Goal: Complete application form

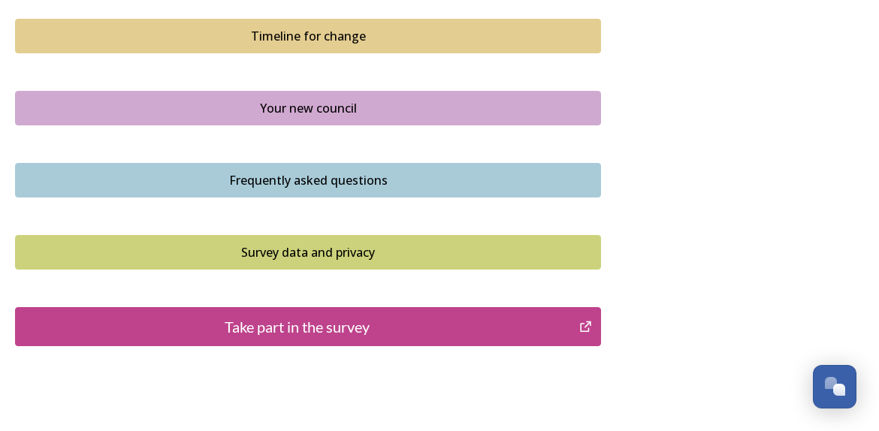
scroll to position [1141, 0]
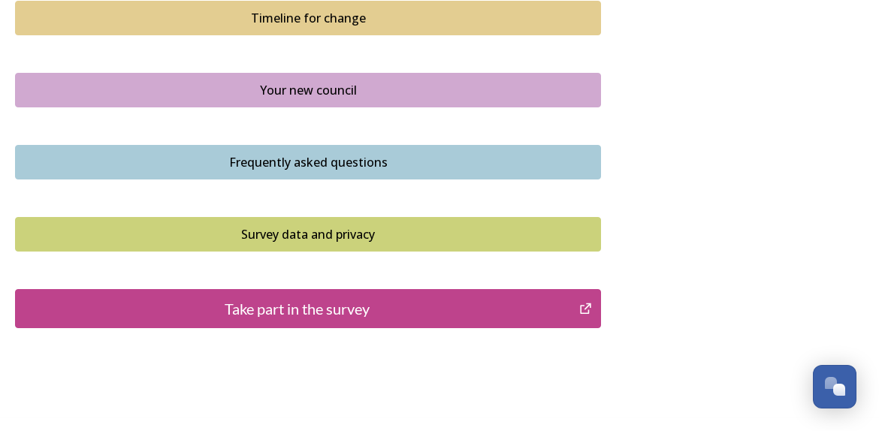
click at [333, 312] on div "Take part in the survey" at bounding box center [297, 309] width 548 height 23
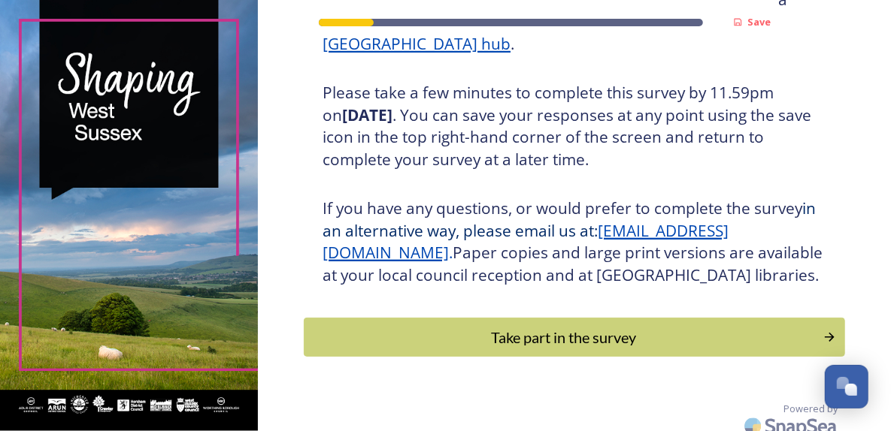
scroll to position [260, 0]
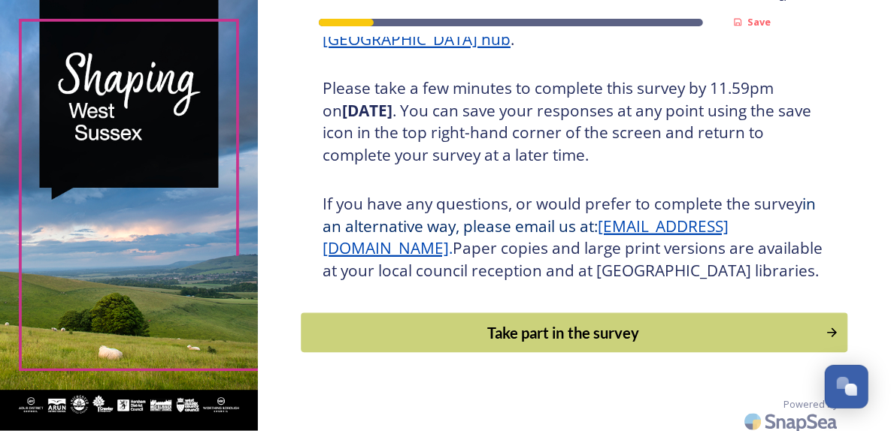
click at [554, 344] on div "Take part in the survey" at bounding box center [564, 333] width 508 height 23
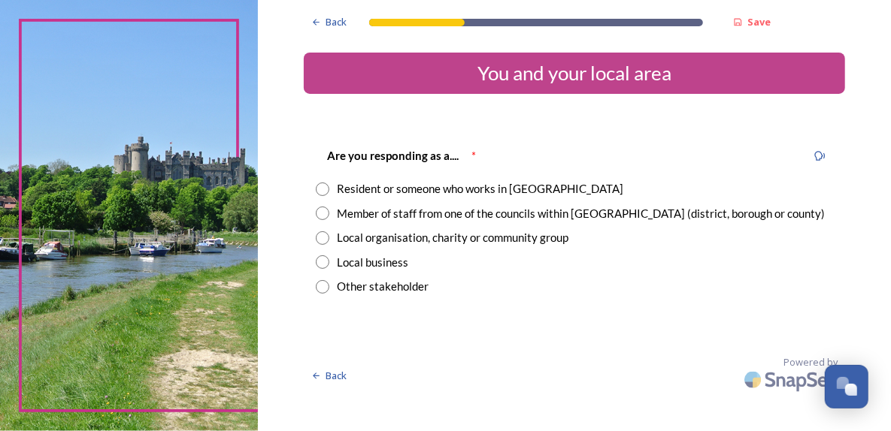
click at [323, 215] on input "radio" at bounding box center [323, 214] width 14 height 14
radio input "true"
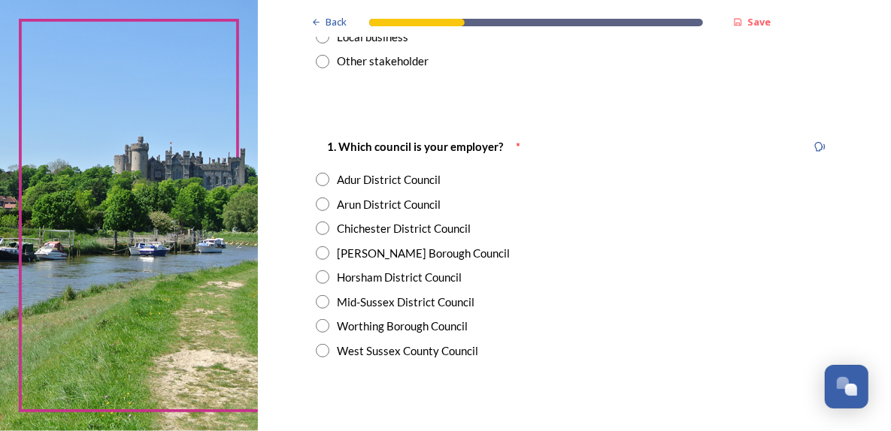
scroll to position [228, 0]
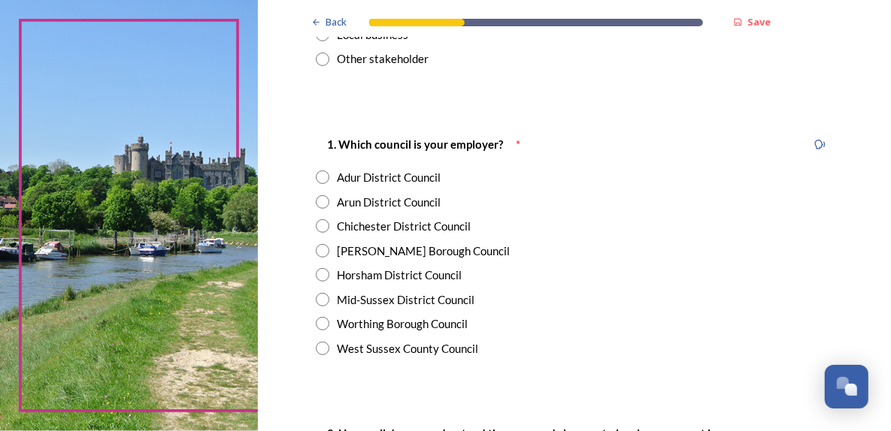
click at [319, 350] on input "radio" at bounding box center [323, 349] width 14 height 14
radio input "true"
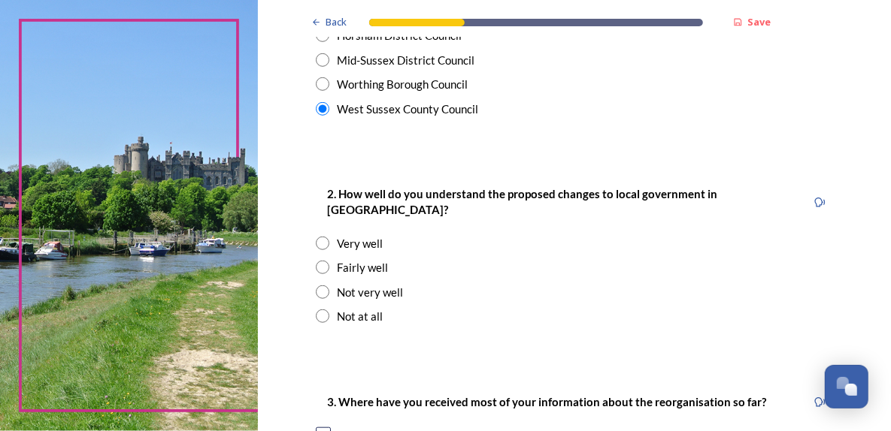
scroll to position [474, 0]
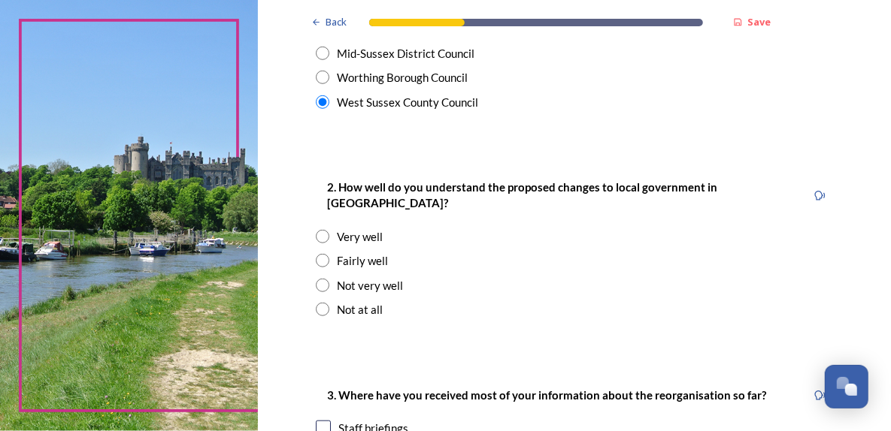
click at [318, 230] on input "radio" at bounding box center [323, 237] width 14 height 14
radio input "true"
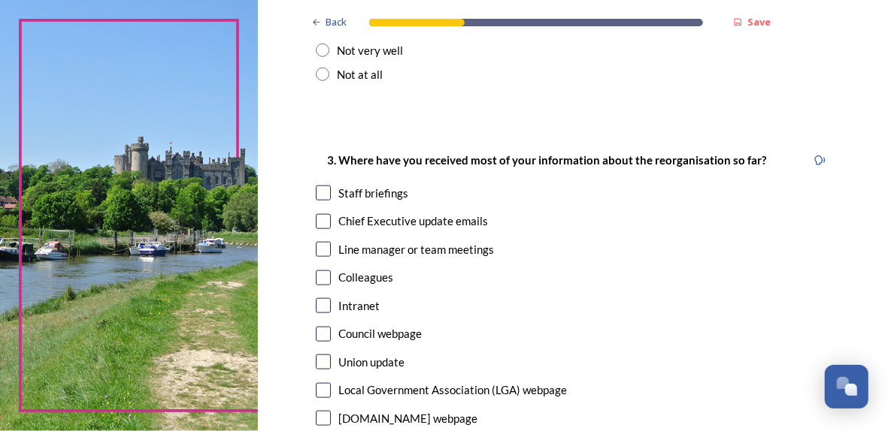
scroll to position [723, 0]
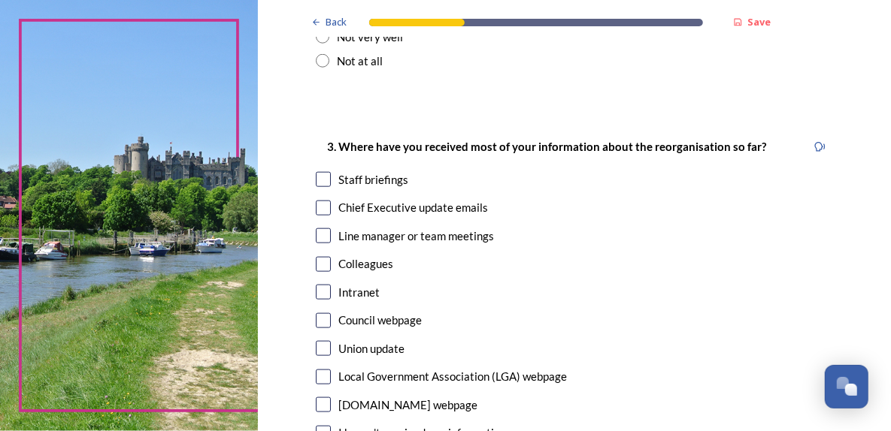
click at [321, 201] on input "checkbox" at bounding box center [323, 208] width 15 height 15
checkbox input "true"
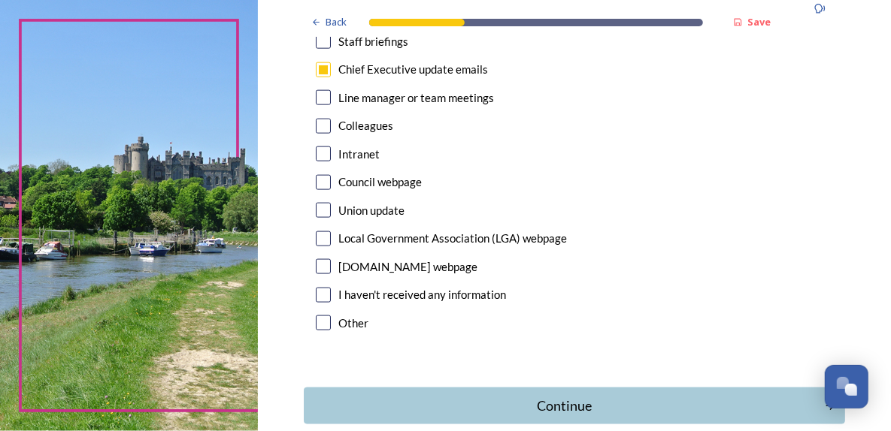
scroll to position [869, 0]
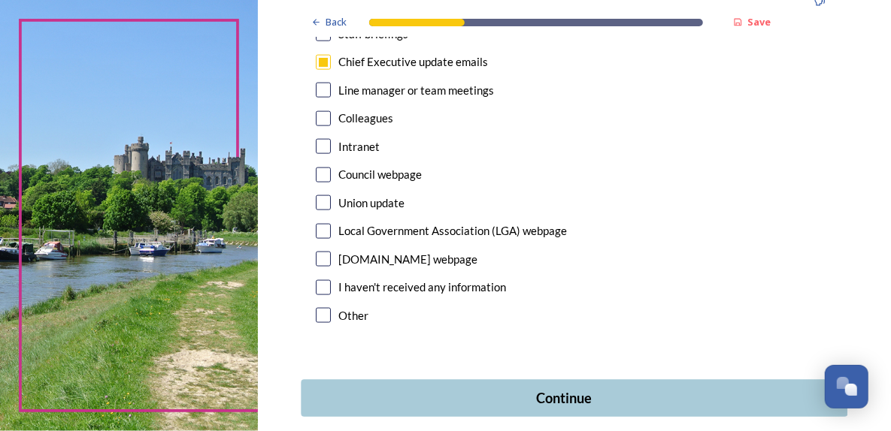
click at [589, 389] on div "Continue" at bounding box center [564, 399] width 509 height 20
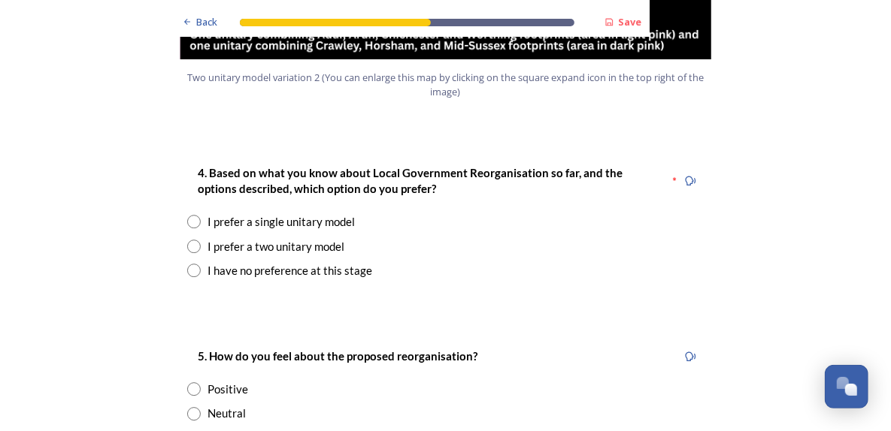
scroll to position [1996, 0]
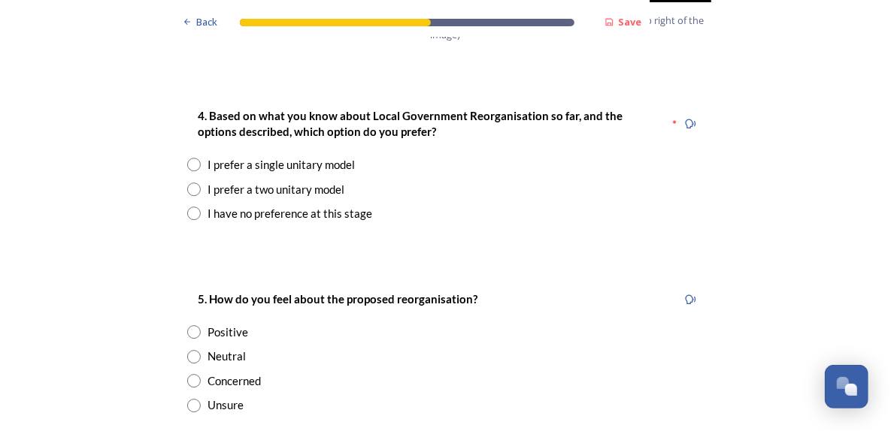
click at [187, 158] on input "radio" at bounding box center [194, 165] width 14 height 14
radio input "true"
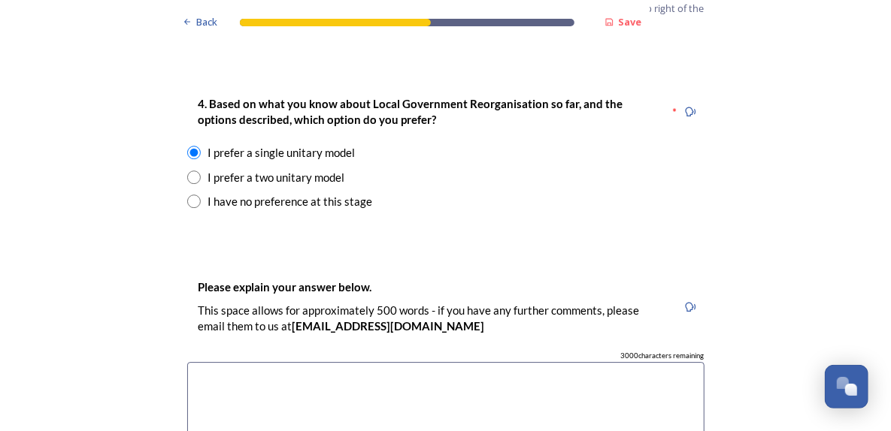
scroll to position [2027, 0]
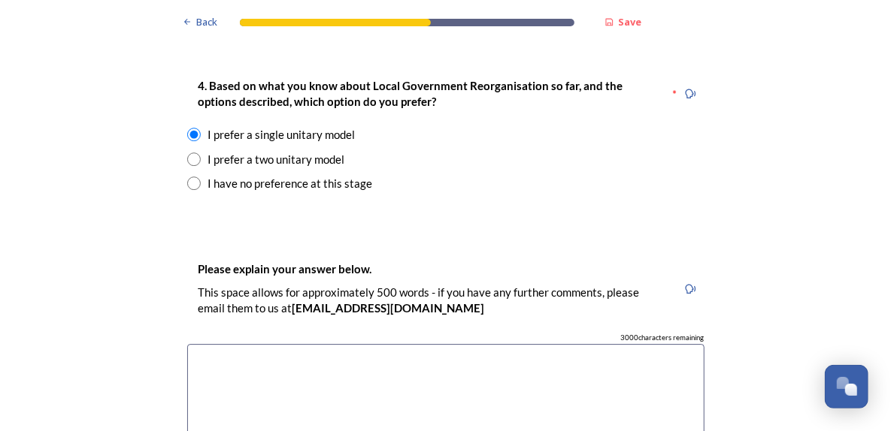
click at [210, 344] on textarea at bounding box center [445, 428] width 517 height 169
click at [386, 344] on textarea "This would seem the most cost effection and easiset" at bounding box center [445, 428] width 517 height 169
click at [467, 344] on textarea "This would seem the most cost effective and easiset" at bounding box center [445, 428] width 517 height 169
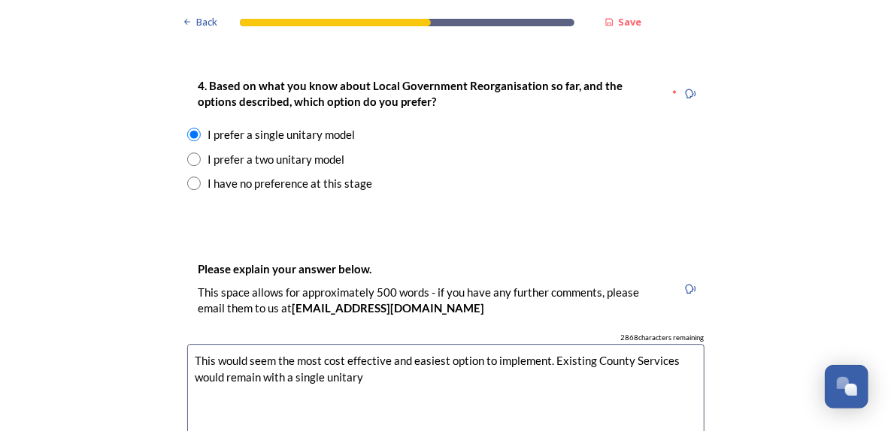
click at [683, 344] on textarea "This would seem the most cost effective and easiest option to implement. Existi…" at bounding box center [445, 428] width 517 height 169
click at [554, 344] on textarea "This would seem the most cost effective and easiest option to implement. Existi…" at bounding box center [445, 428] width 517 height 169
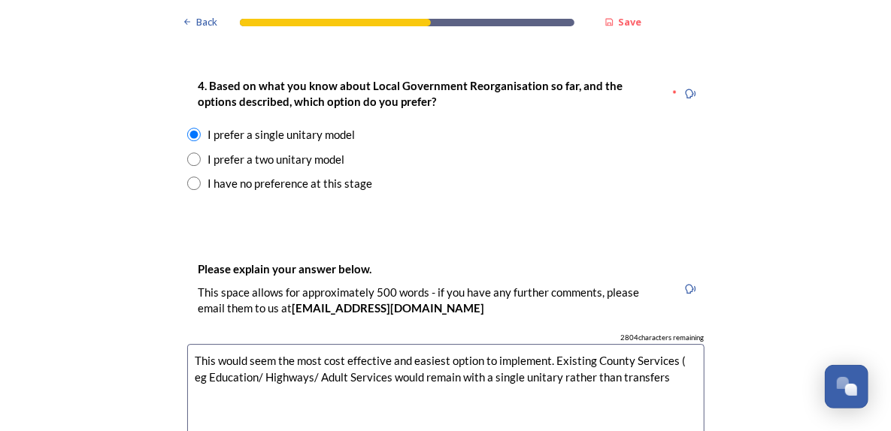
click at [441, 344] on textarea "This would seem the most cost effective and easiest option to implement. Existi…" at bounding box center [445, 428] width 517 height 169
click at [680, 344] on textarea "This would seem the most cost effective and easiest option to implement. Existi…" at bounding box center [445, 428] width 517 height 169
click at [243, 401] on textarea "This would seem the most cost effective and easiest option to implement. Existi…" at bounding box center [445, 428] width 517 height 169
click at [539, 405] on textarea "This would seem the most cost effective and easiest option to implement. Existi…" at bounding box center [445, 428] width 517 height 169
click at [322, 404] on textarea "This would seem the most cost effective and easiest option to implement. Existi…" at bounding box center [445, 428] width 517 height 169
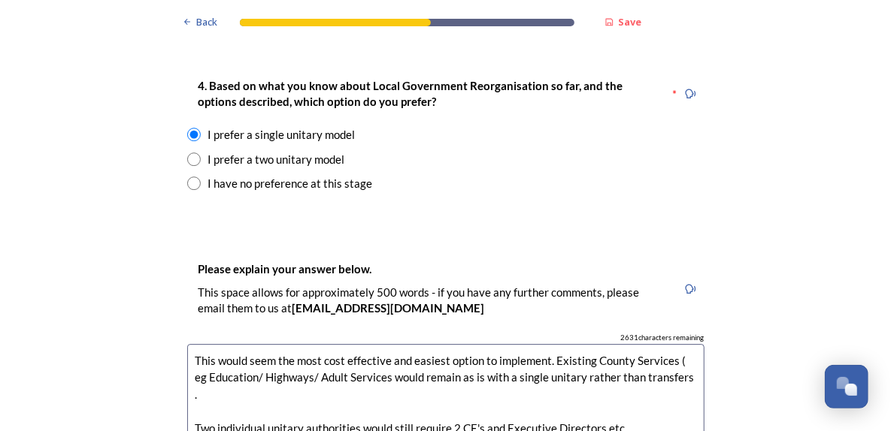
click at [565, 401] on textarea "This would seem the most cost effective and easiest option to implement. Existi…" at bounding box center [445, 428] width 517 height 169
click at [630, 372] on textarea "This would seem the most cost effective and easiest option to implement. Existi…" at bounding box center [445, 428] width 517 height 169
click at [222, 403] on textarea "This would seem the most cost effective and easiest option to implement. Existi…" at bounding box center [445, 428] width 517 height 169
click at [450, 401] on textarea "This would seem the most cost effective and easiest option to implement. Existi…" at bounding box center [445, 428] width 517 height 169
click at [677, 401] on textarea "This would seem the most cost effective and easiest option to implement. Existi…" at bounding box center [445, 428] width 517 height 169
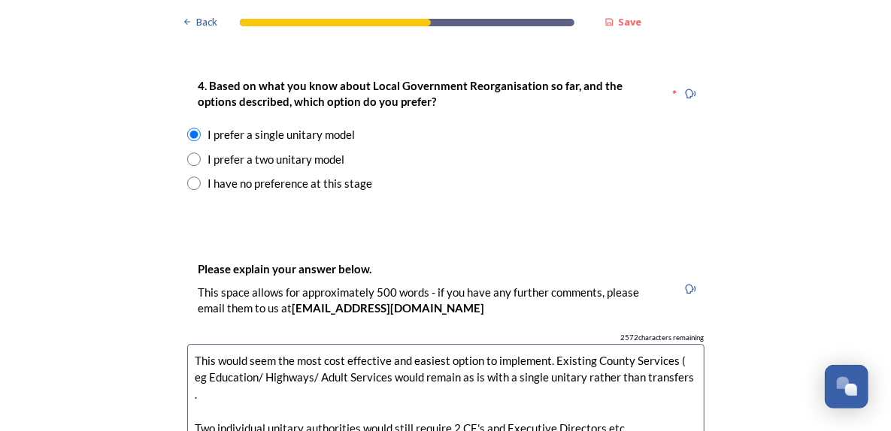
click at [190, 344] on textarea "This would seem the most cost effective and easiest option to implement. Existi…" at bounding box center [445, 428] width 517 height 169
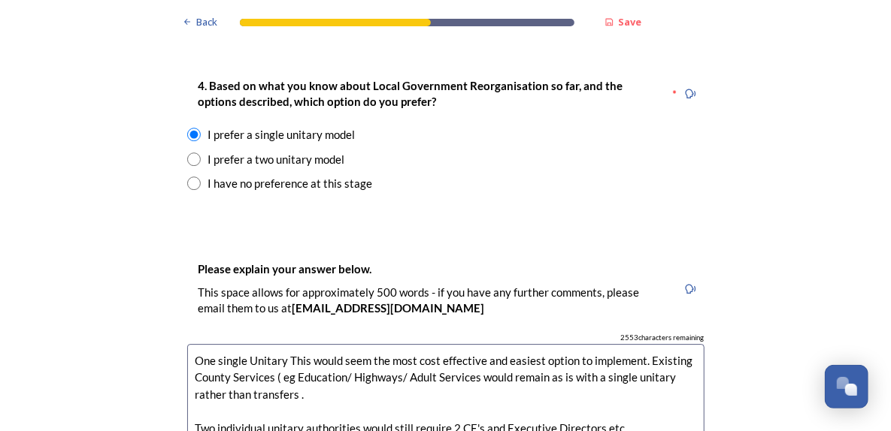
click at [305, 344] on textarea "One single Unitary This would seem the most cost effective and easiest option t…" at bounding box center [445, 428] width 517 height 169
click at [307, 355] on textarea "One single Unitary would seem the most cost effective and easiest option to imp…" at bounding box center [445, 428] width 517 height 169
click at [363, 349] on textarea "One single Unitary would seem the most cost effective and easiest option to imp…" at bounding box center [445, 428] width 517 height 169
click at [471, 344] on textarea "One single Unitary would seem the most cost effective and easiest option to imp…" at bounding box center [445, 428] width 517 height 169
click at [527, 355] on textarea "One single Unitary would seem the most cost effective and easiest option to imp…" at bounding box center [445, 428] width 517 height 169
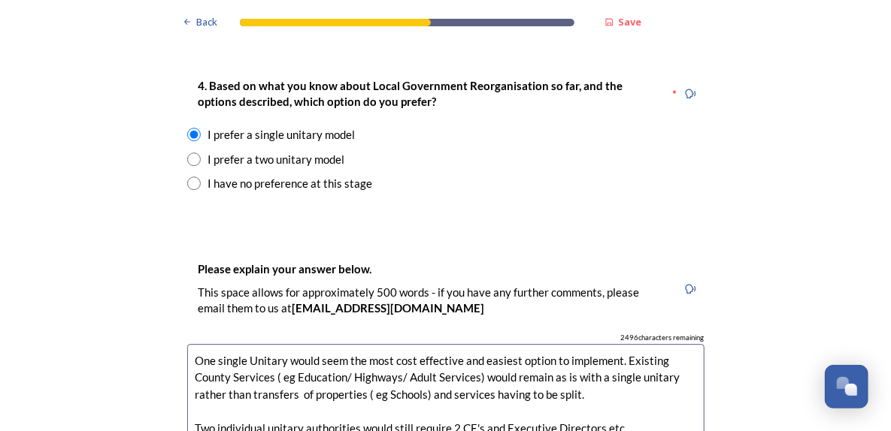
click at [638, 385] on textarea "One single Unitary would seem the most cost effective and easiest option to imp…" at bounding box center [445, 428] width 517 height 169
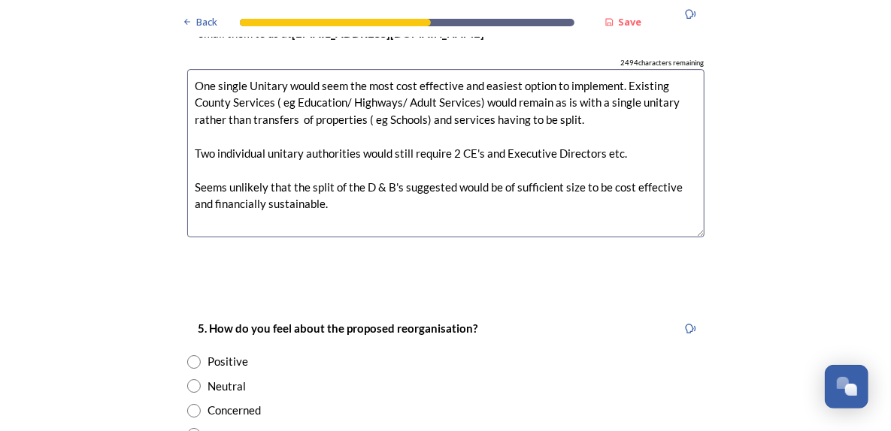
scroll to position [2387, 0]
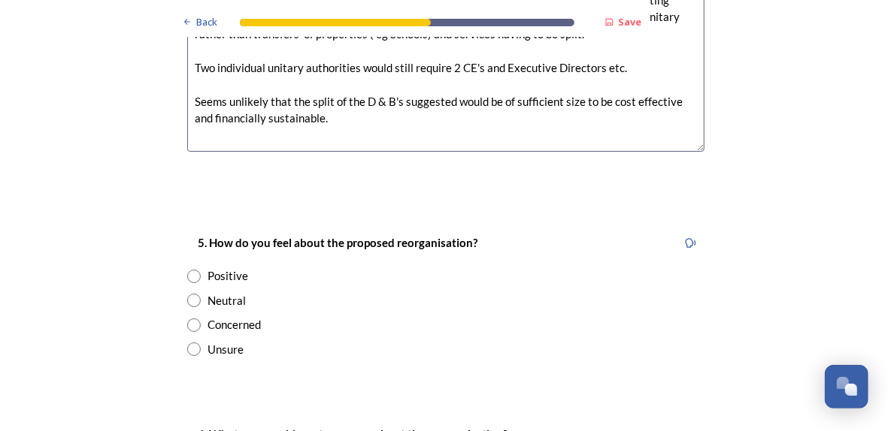
type textarea "One single Unitary would seem the most cost effective and easiest option to imp…"
click at [189, 270] on input "radio" at bounding box center [194, 277] width 14 height 14
radio input "true"
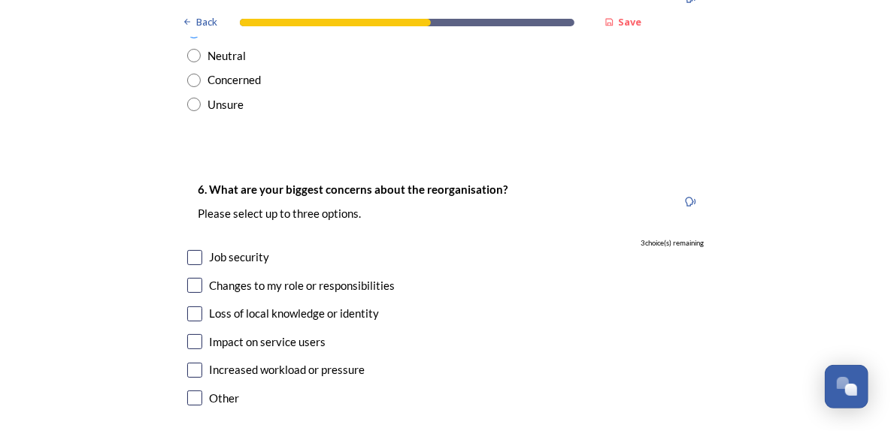
scroll to position [2650, 0]
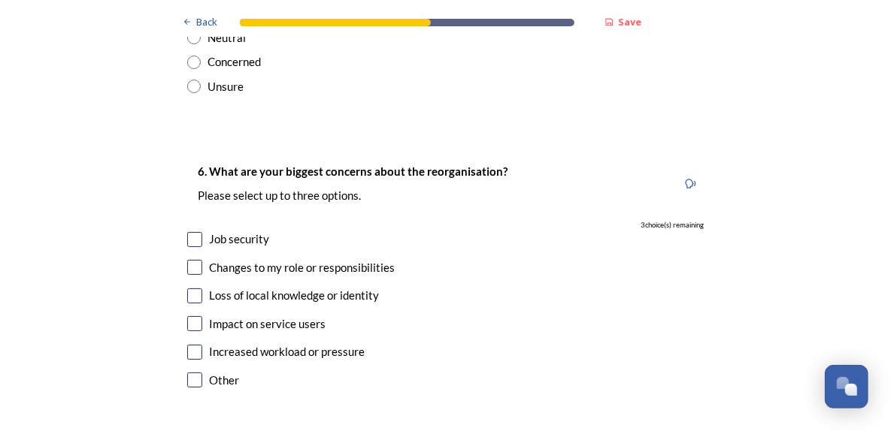
click at [192, 316] on input "checkbox" at bounding box center [194, 323] width 15 height 15
checkbox input "true"
click at [192, 345] on input "checkbox" at bounding box center [194, 352] width 15 height 15
checkbox input "true"
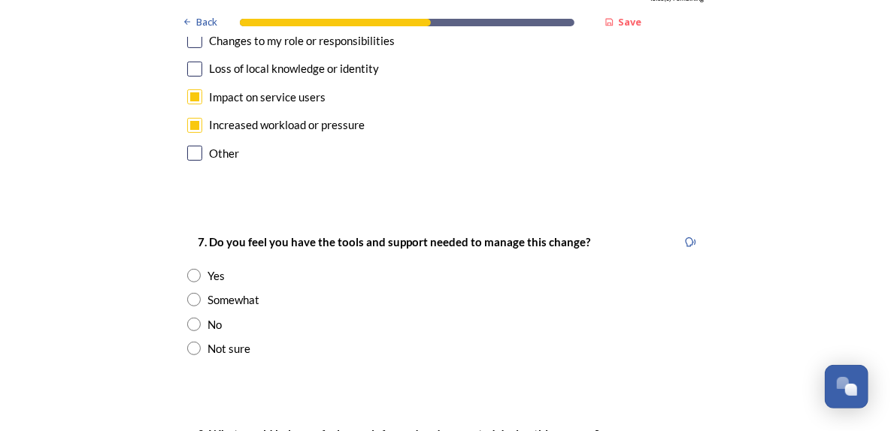
scroll to position [2883, 0]
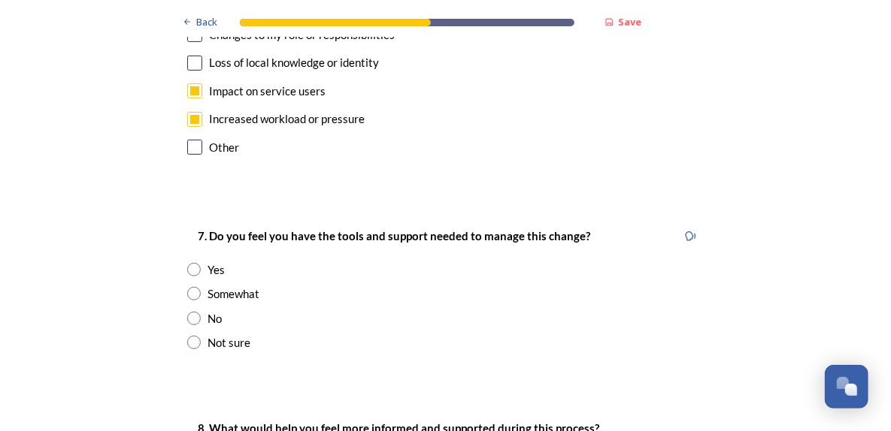
click at [191, 287] on input "radio" at bounding box center [194, 294] width 14 height 14
radio input "true"
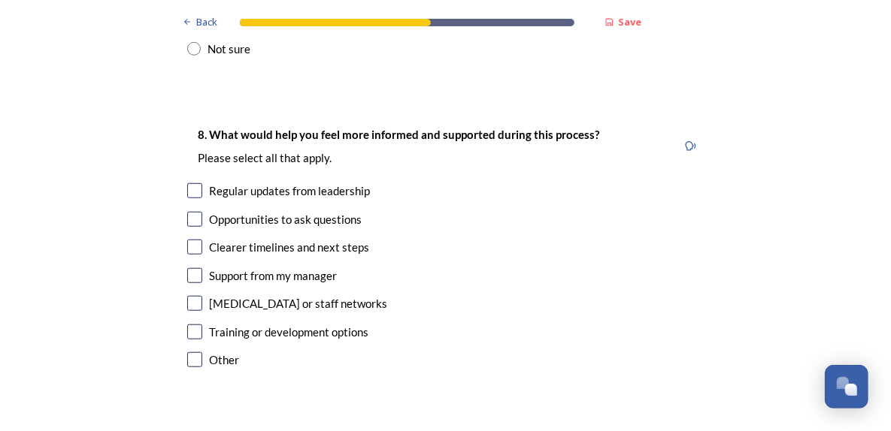
scroll to position [3183, 0]
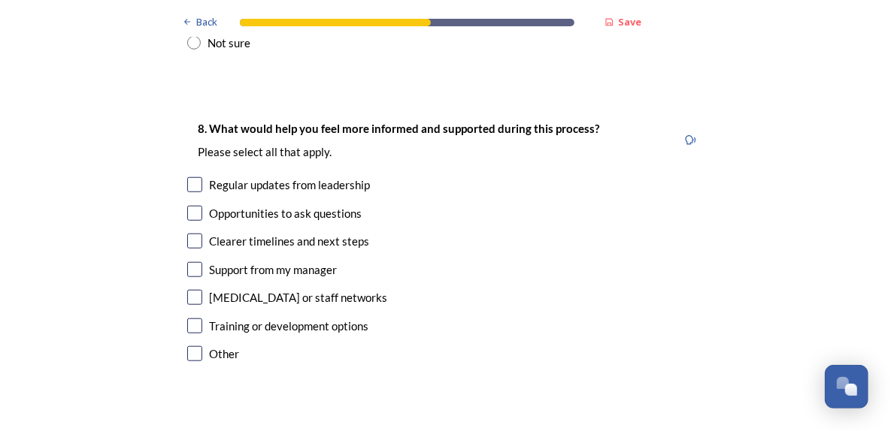
click at [192, 177] on input "checkbox" at bounding box center [194, 184] width 15 height 15
checkbox input "true"
click at [189, 234] on input "checkbox" at bounding box center [194, 241] width 15 height 15
checkbox input "true"
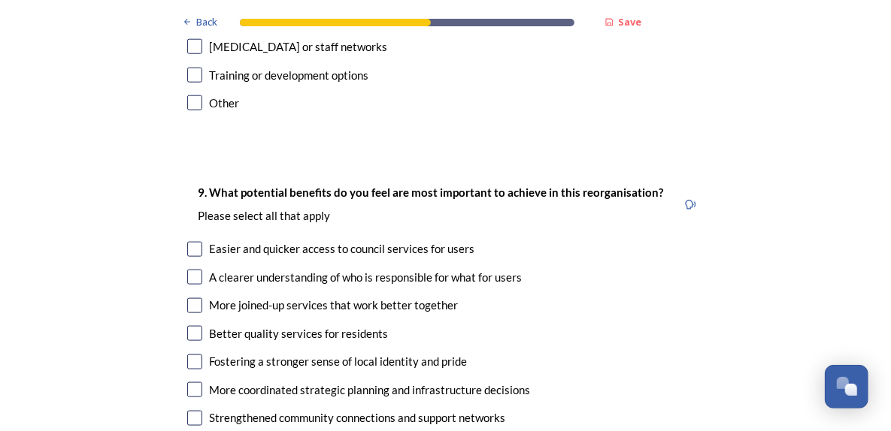
scroll to position [3477, 0]
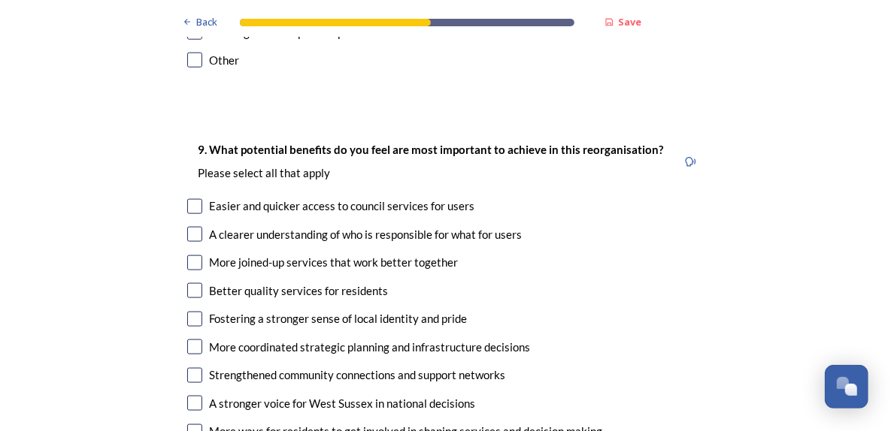
click at [192, 256] on input "checkbox" at bounding box center [194, 263] width 15 height 15
checkbox input "true"
click at [189, 340] on input "checkbox" at bounding box center [194, 347] width 15 height 15
checkbox input "true"
click at [190, 199] on input "checkbox" at bounding box center [194, 206] width 15 height 15
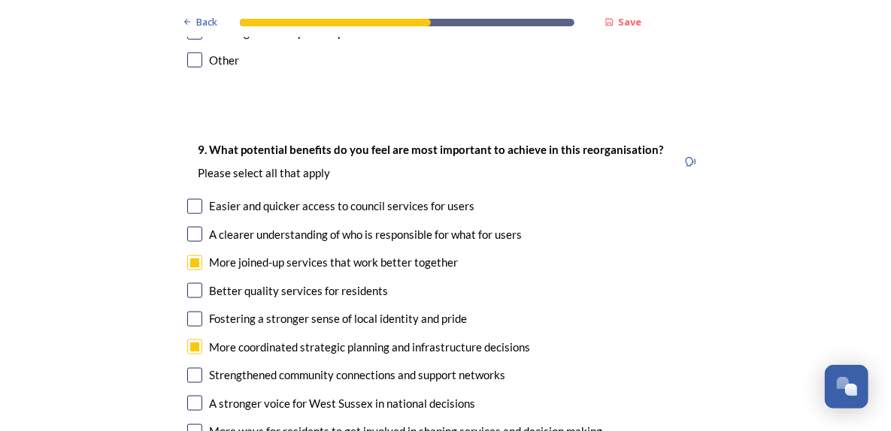
checkbox input "true"
click at [190, 227] on input "checkbox" at bounding box center [194, 234] width 15 height 15
checkbox input "true"
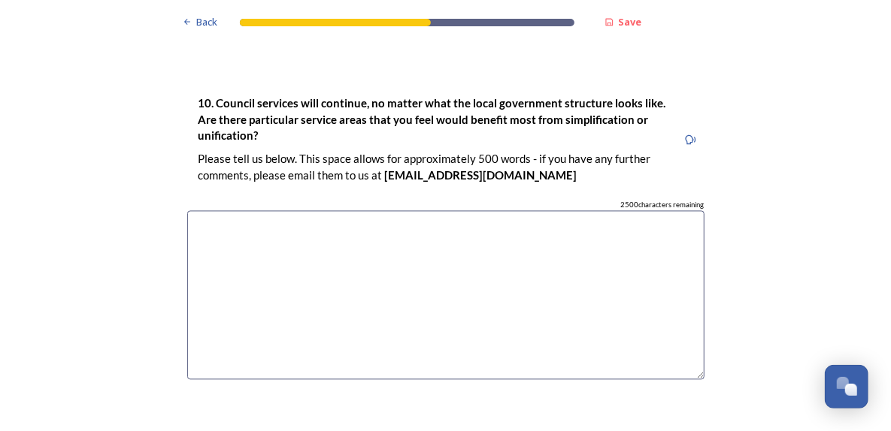
scroll to position [3973, 0]
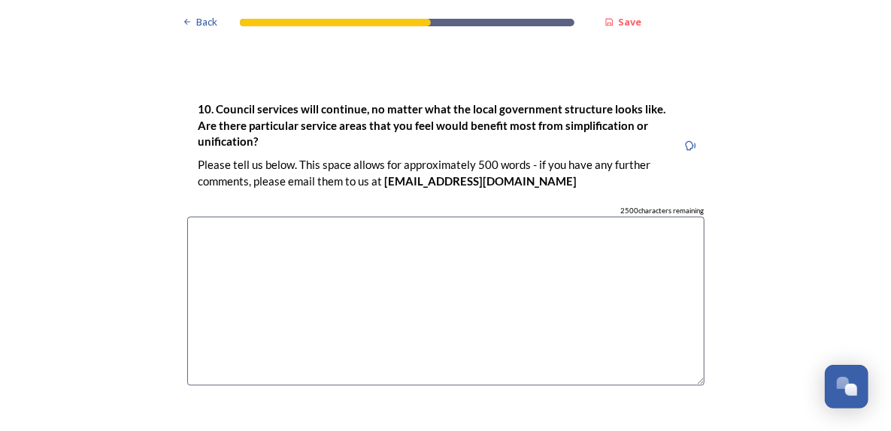
click at [213, 217] on textarea at bounding box center [445, 301] width 517 height 169
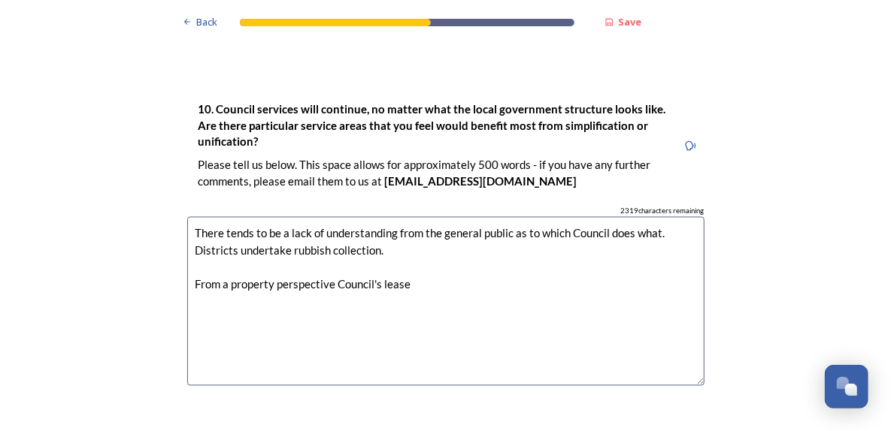
click at [386, 217] on textarea "There tends to be a lack of understanding from the general public as to which C…" at bounding box center [445, 301] width 517 height 169
click at [286, 217] on textarea "There tends to be a lack of understanding from the general public as to which C…" at bounding box center [445, 301] width 517 height 169
click at [614, 217] on textarea "There tends to be a lack of understanding from the general public as to which C…" at bounding box center [445, 301] width 517 height 169
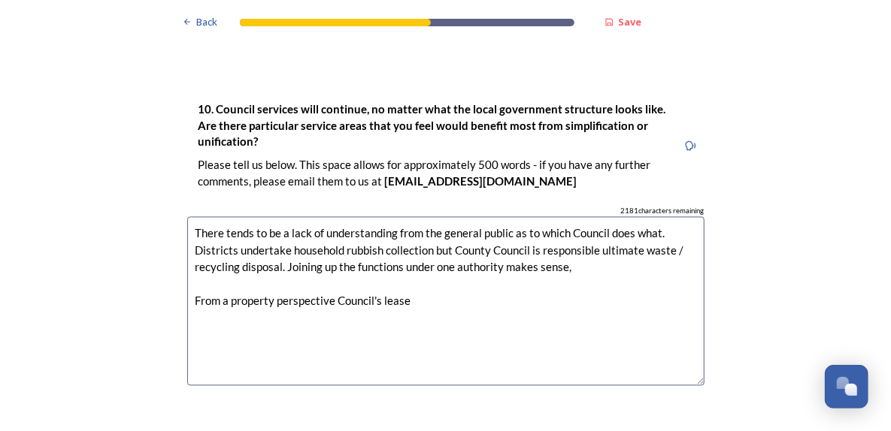
click at [428, 260] on textarea "There tends to be a lack of understanding from the general public as to which C…" at bounding box center [445, 301] width 517 height 169
click at [331, 256] on textarea "There tends to be a lack of understanding from the general public as to which C…" at bounding box center [445, 301] width 517 height 169
click at [413, 260] on textarea "There tends to be a lack of understanding from the general public as to which C…" at bounding box center [445, 301] width 517 height 169
click at [365, 257] on textarea "There tends to be a lack of understanding from the general public as to which C…" at bounding box center [445, 301] width 517 height 169
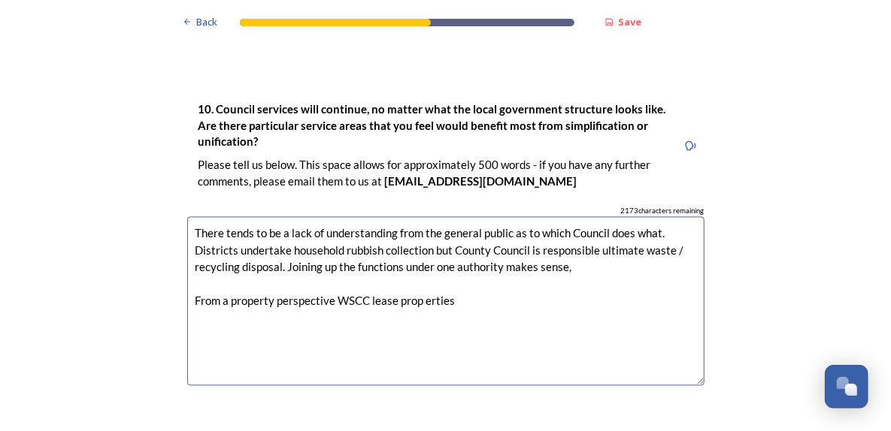
click at [390, 262] on textarea "There tends to be a lack of understanding from the general public as to which C…" at bounding box center [445, 301] width 517 height 169
click at [426, 262] on textarea "There tends to be a lack of understanding from the general public as to which C…" at bounding box center [445, 301] width 517 height 169
click at [490, 250] on textarea "There tends to be a lack of understanding from the general public as to which C…" at bounding box center [445, 301] width 517 height 169
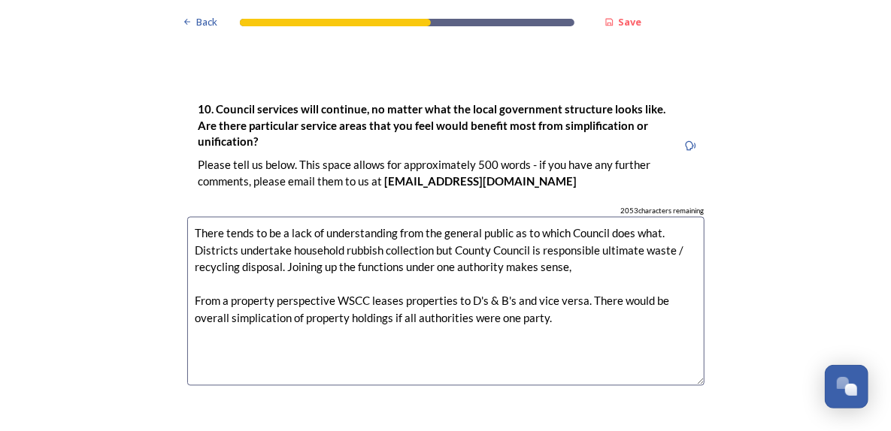
click at [256, 277] on textarea "There tends to be a lack of understanding from the general public as to which C…" at bounding box center [445, 301] width 517 height 169
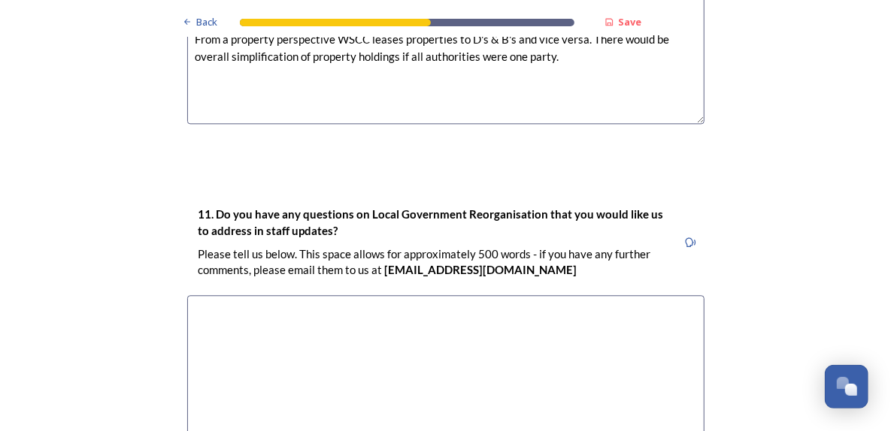
scroll to position [4241, 0]
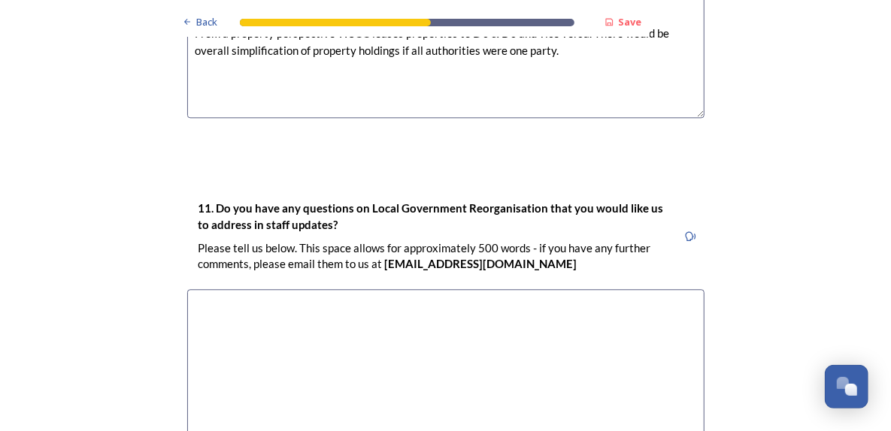
type textarea "There tends to be a lack of understanding from the general public as to which C…"
click at [209, 289] on textarea at bounding box center [445, 373] width 517 height 169
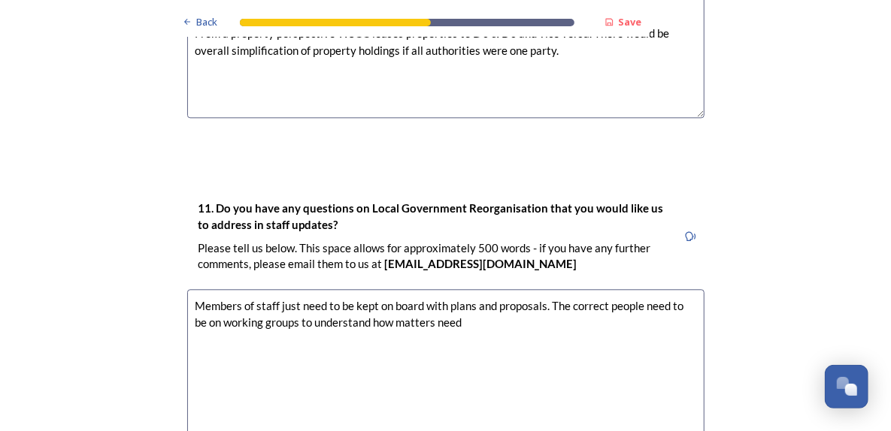
click at [640, 289] on textarea "Members of staff just need to be kept on board with plans and proposals. The co…" at bounding box center [445, 373] width 517 height 169
click at [670, 289] on textarea "Members of staff just need to be kept on board with plans and proposals. The co…" at bounding box center [445, 373] width 517 height 169
click at [603, 289] on textarea "Members of staff just need to be kept on board with plans and proposals. The co…" at bounding box center [445, 373] width 517 height 169
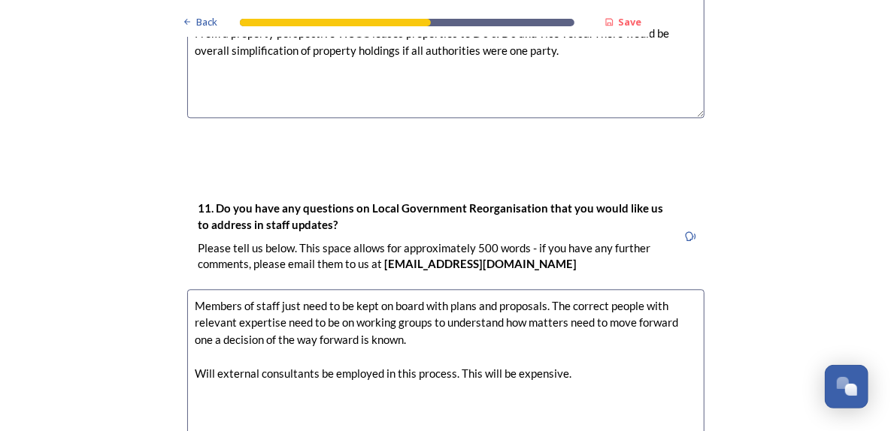
scroll to position [4412, 0]
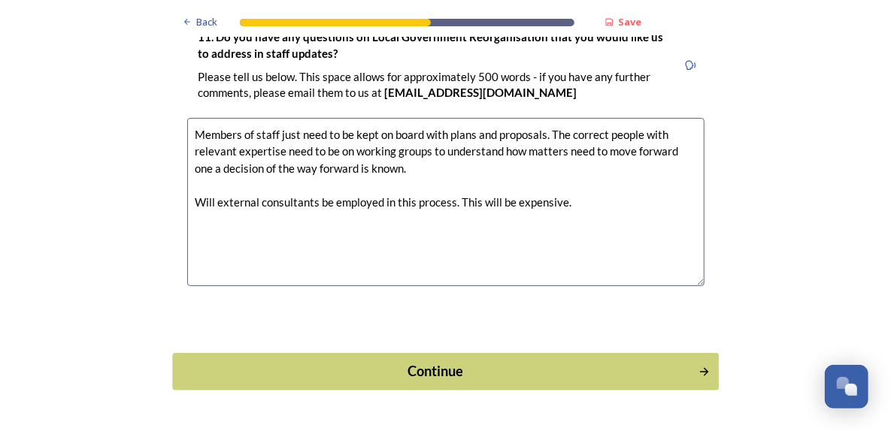
type textarea "Members of staff just need to be kept on board with plans and proposals. The co…"
click at [488, 362] on div "Continue" at bounding box center [434, 372] width 509 height 20
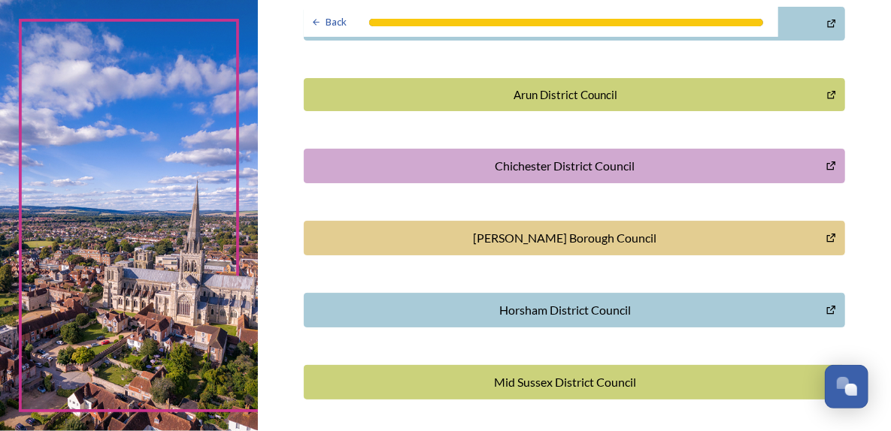
scroll to position [428, 0]
